Goal: Manage account settings

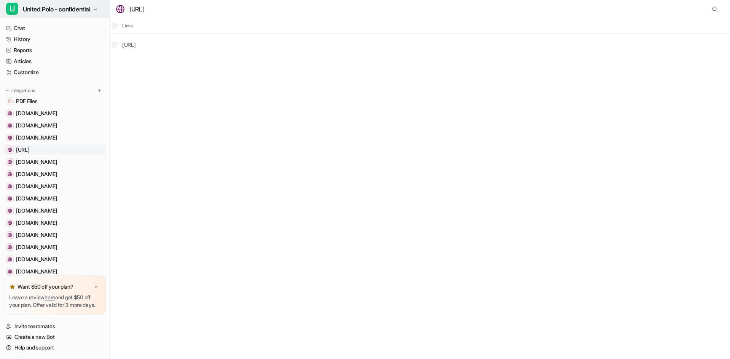
click at [99, 5] on button "U United Polo - confidential" at bounding box center [54, 9] width 109 height 18
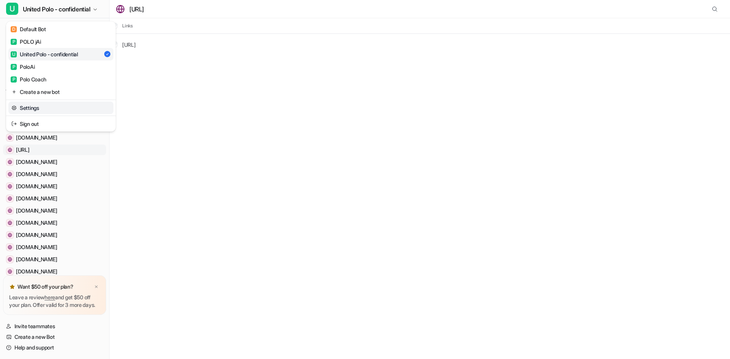
click at [50, 110] on link "Settings" at bounding box center [60, 108] width 105 height 13
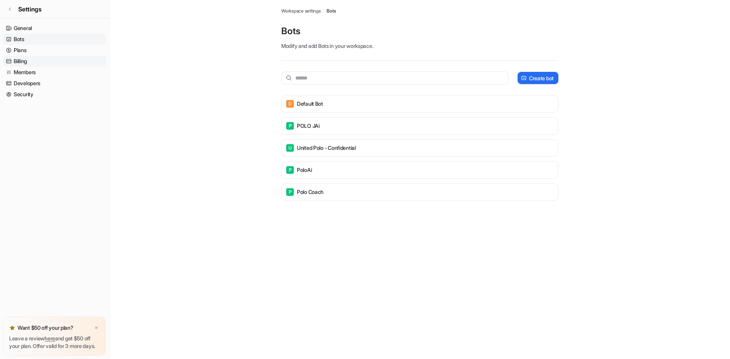
click at [19, 60] on link "Billing" at bounding box center [54, 61] width 103 height 11
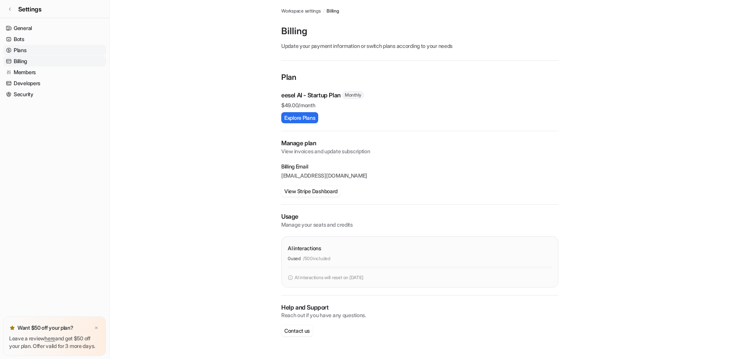
click at [26, 51] on link "Plans" at bounding box center [54, 50] width 103 height 11
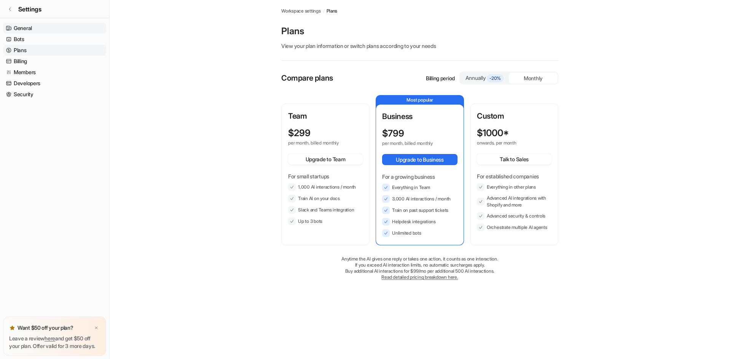
click at [29, 29] on link "General" at bounding box center [54, 28] width 103 height 11
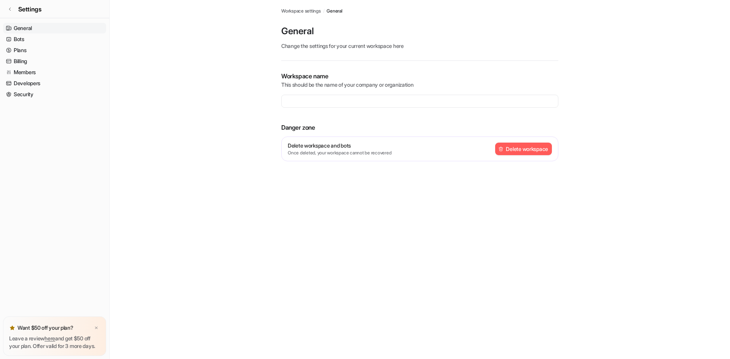
type input "**********"
click at [24, 61] on link "Billing" at bounding box center [54, 61] width 103 height 11
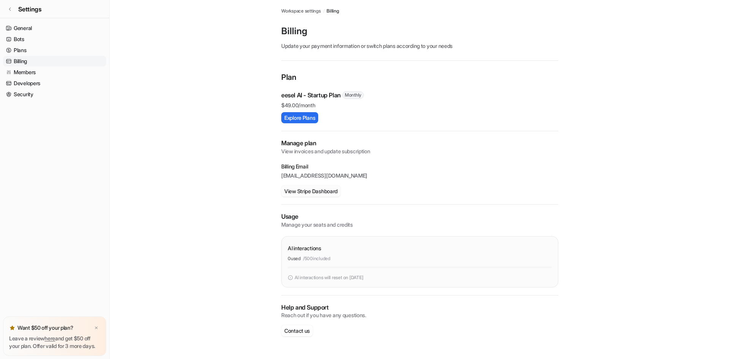
click at [325, 194] on button "View Stripe Dashboard" at bounding box center [310, 191] width 59 height 11
click at [13, 6] on link "Settings" at bounding box center [54, 9] width 109 height 18
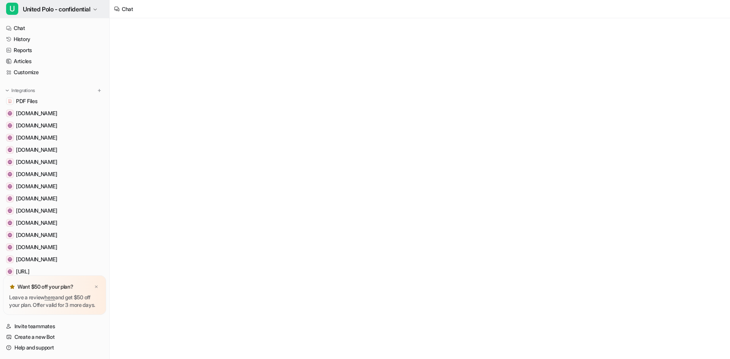
click at [96, 8] on icon "button" at bounding box center [95, 9] width 5 height 5
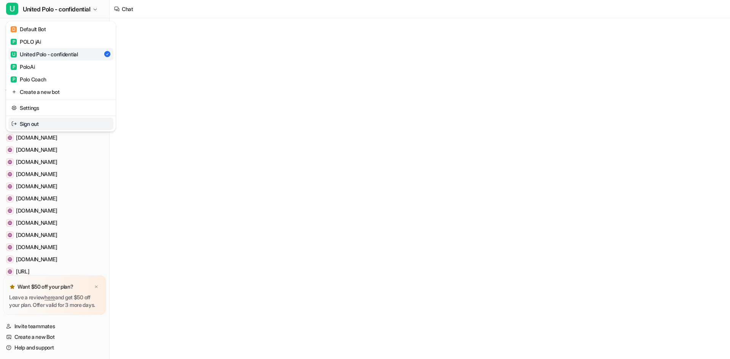
click at [63, 123] on link "Sign out" at bounding box center [60, 124] width 105 height 13
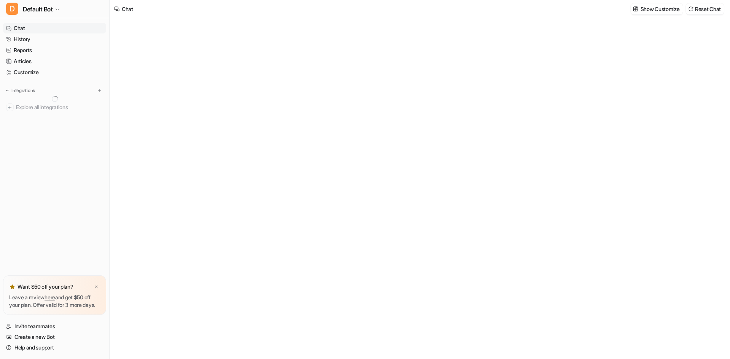
type textarea "**********"
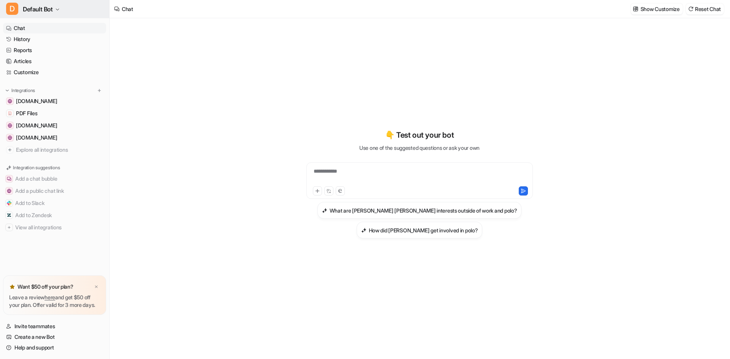
click at [59, 7] on icon "button" at bounding box center [57, 9] width 5 height 5
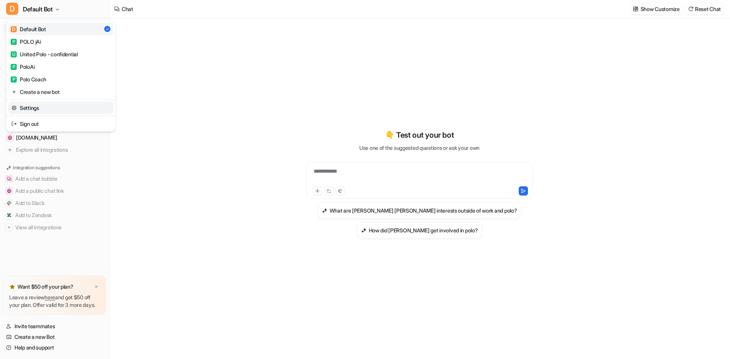
click at [33, 107] on link "Settings" at bounding box center [60, 108] width 105 height 13
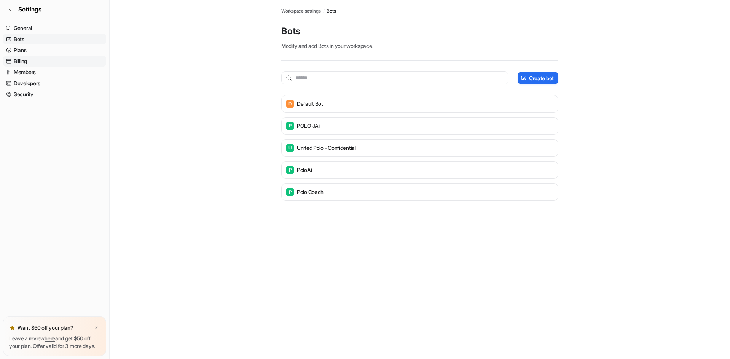
click at [30, 62] on link "Billing" at bounding box center [54, 61] width 103 height 11
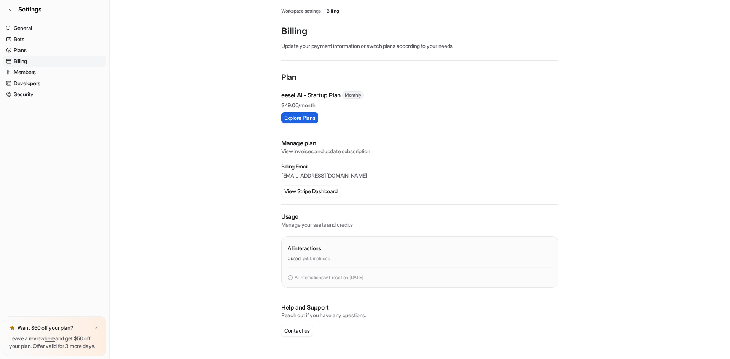
click at [308, 117] on button "Explore Plans" at bounding box center [299, 117] width 37 height 11
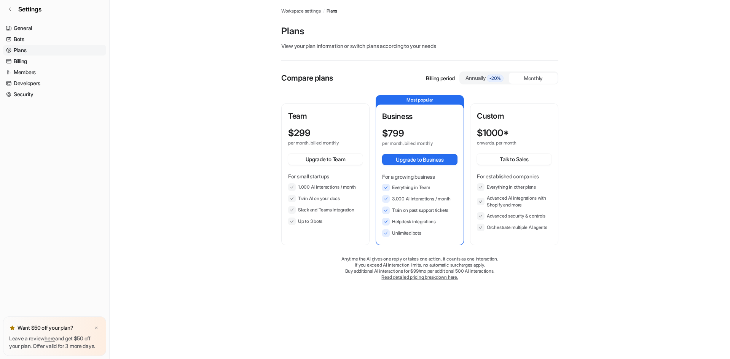
click at [531, 76] on div "Monthly" at bounding box center [533, 78] width 49 height 11
click at [43, 26] on link "General" at bounding box center [54, 28] width 103 height 11
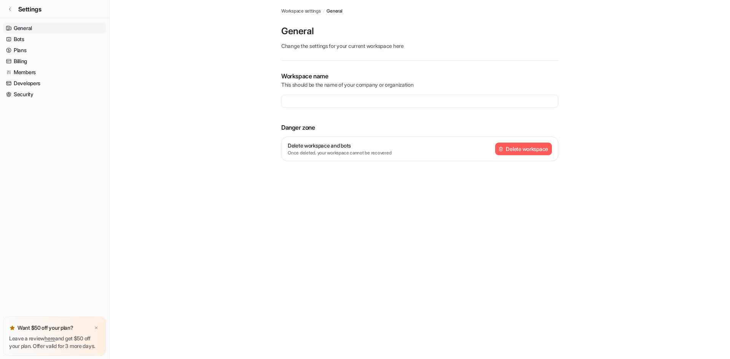
type input "**********"
click at [45, 62] on link "Billing" at bounding box center [54, 61] width 103 height 11
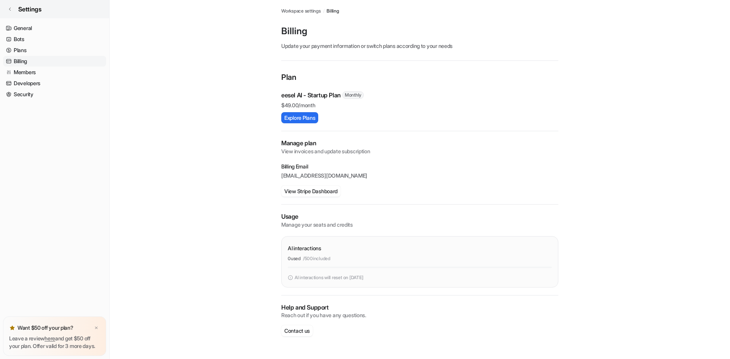
click at [18, 10] on link "Settings" at bounding box center [54, 9] width 109 height 18
click at [12, 10] on icon at bounding box center [10, 9] width 5 height 5
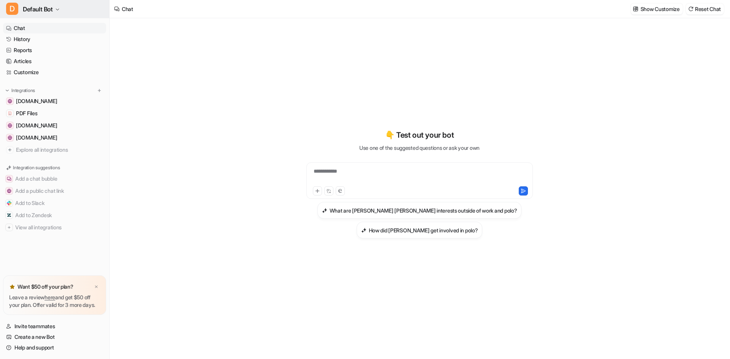
click at [56, 9] on icon "button" at bounding box center [57, 9] width 5 height 5
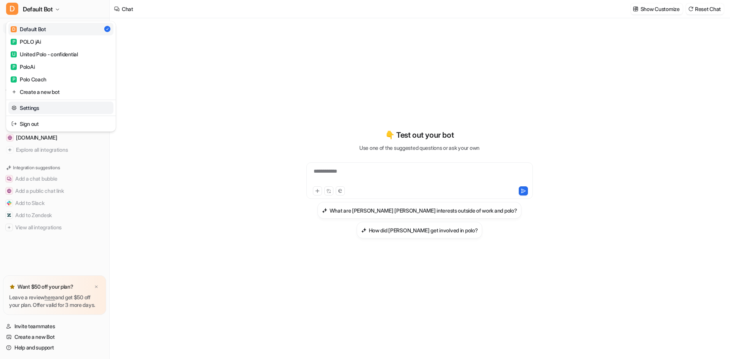
click at [61, 107] on link "Settings" at bounding box center [60, 108] width 105 height 13
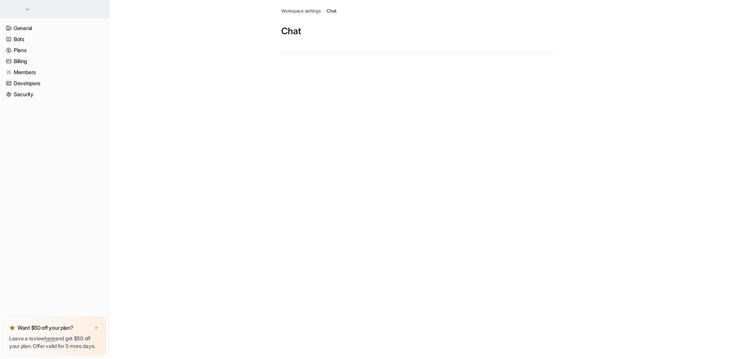
click at [26, 6] on button "button" at bounding box center [54, 9] width 109 height 18
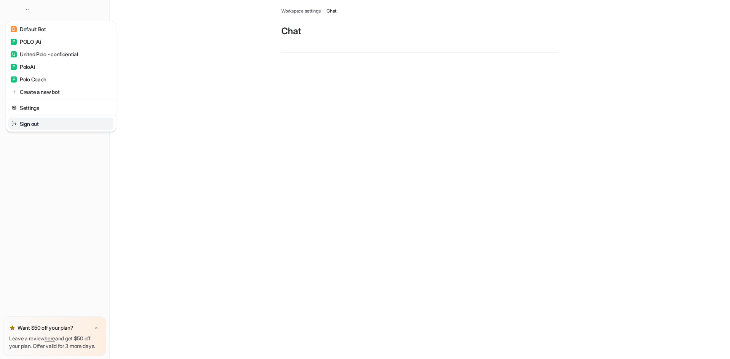
click at [44, 125] on link "Sign out" at bounding box center [60, 124] width 105 height 13
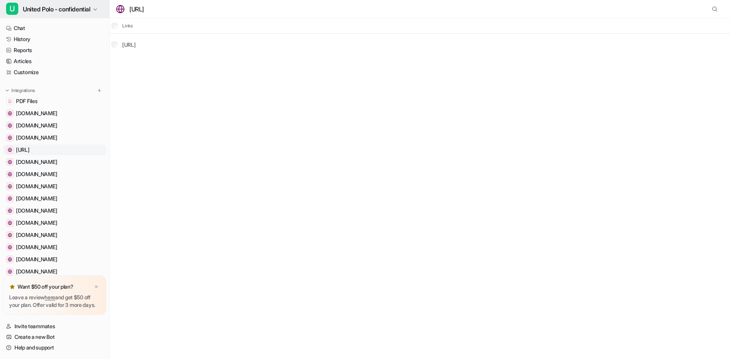
click at [97, 10] on icon "button" at bounding box center [95, 9] width 5 height 5
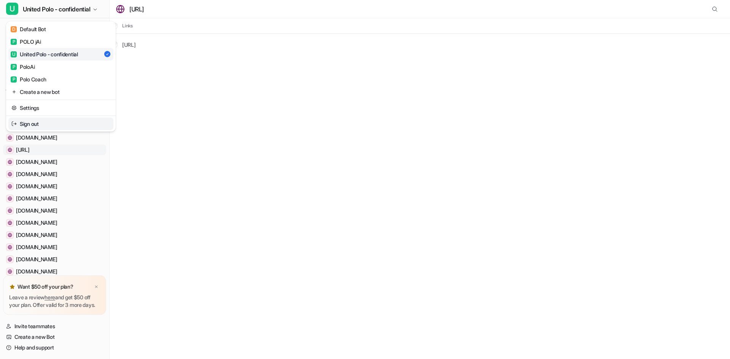
click at [76, 123] on link "Sign out" at bounding box center [60, 124] width 105 height 13
